Goal: Information Seeking & Learning: Learn about a topic

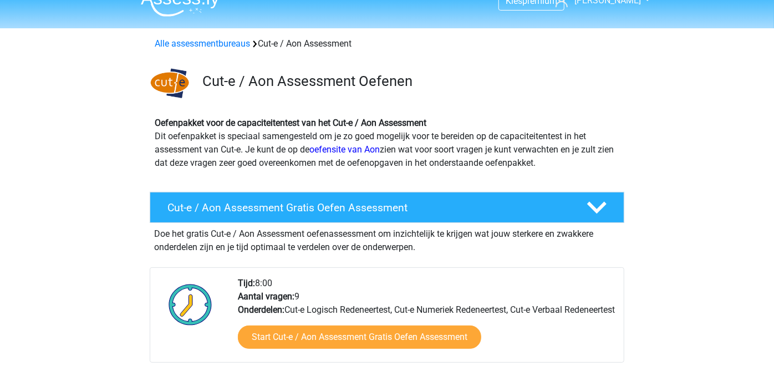
scroll to position [162, 0]
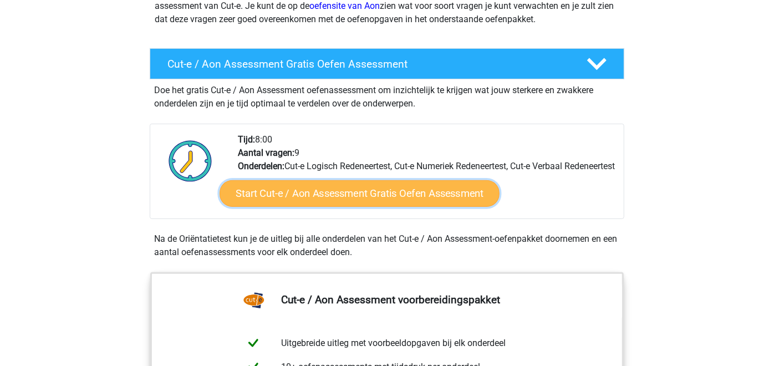
click at [310, 206] on link "Start Cut-e / Aon Assessment Gratis Oefen Assessment" at bounding box center [359, 193] width 280 height 27
click at [326, 207] on link "Start Cut-e / Aon Assessment Gratis Oefen Assessment" at bounding box center [359, 193] width 280 height 27
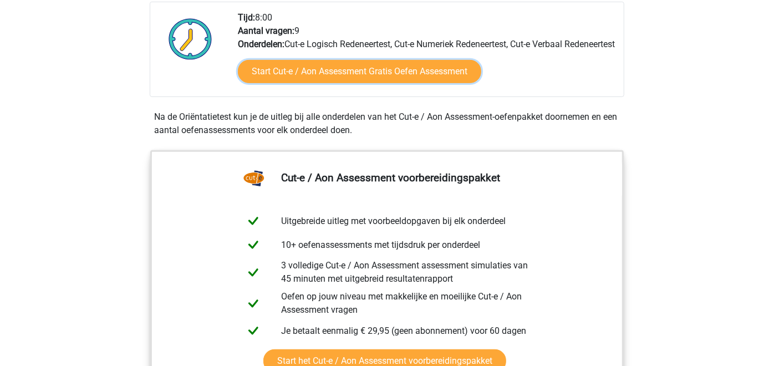
scroll to position [193, 0]
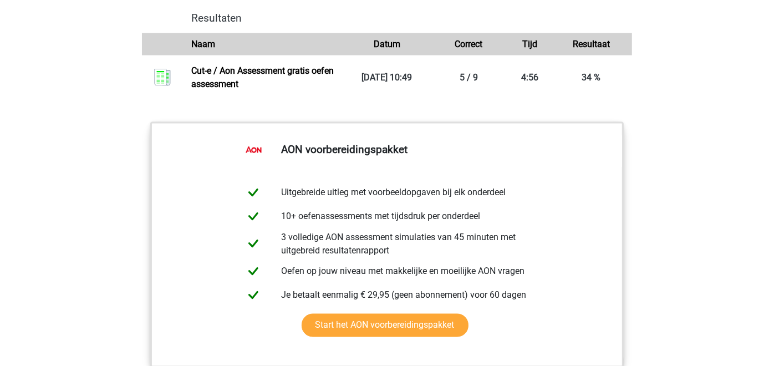
scroll to position [864, 0]
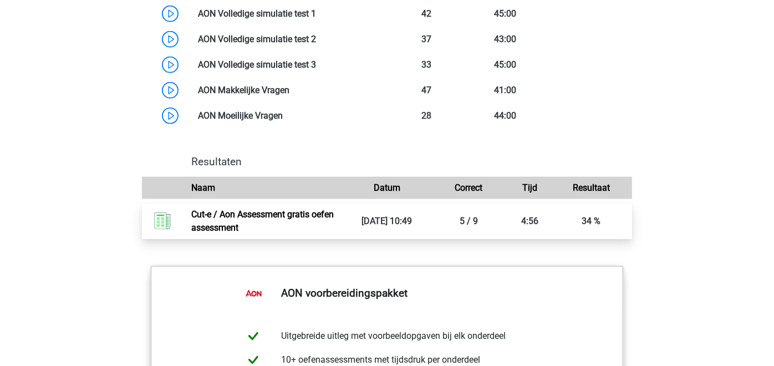
click at [260, 216] on link "Cut-e / Aon Assessment gratis oefen assessment" at bounding box center [262, 221] width 142 height 24
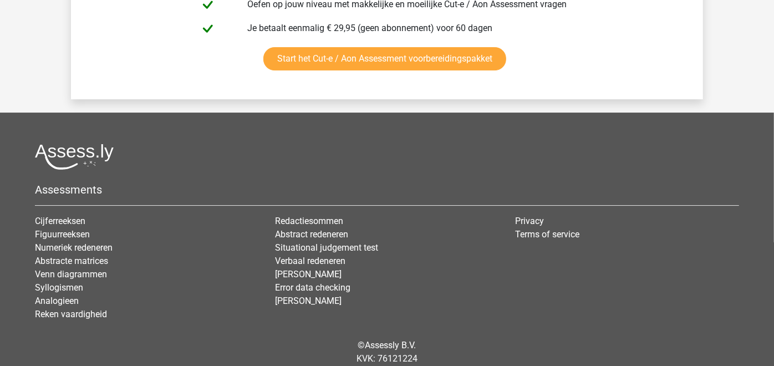
scroll to position [2326, 0]
